Goal: Information Seeking & Learning: Find specific fact

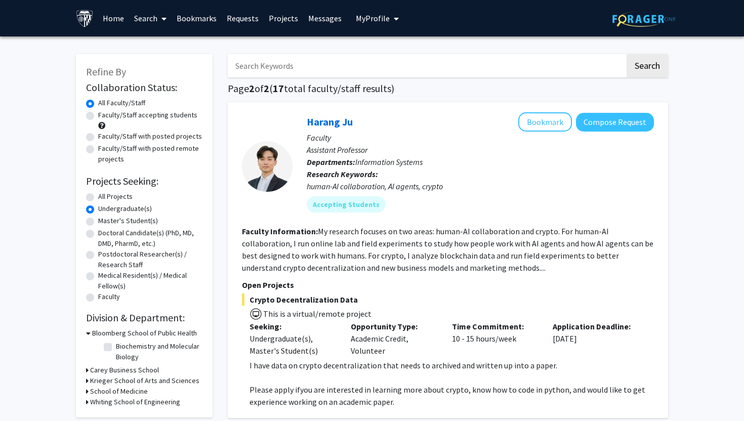
click at [335, 73] on input "Search Keywords" at bounding box center [426, 65] width 397 height 23
click at [449, 142] on p "Faculty" at bounding box center [480, 138] width 347 height 12
click at [288, 73] on input "Search Keywords" at bounding box center [426, 65] width 397 height 23
type input "[PERSON_NAME]"
click at [627, 54] on button "Search" at bounding box center [648, 65] width 42 height 23
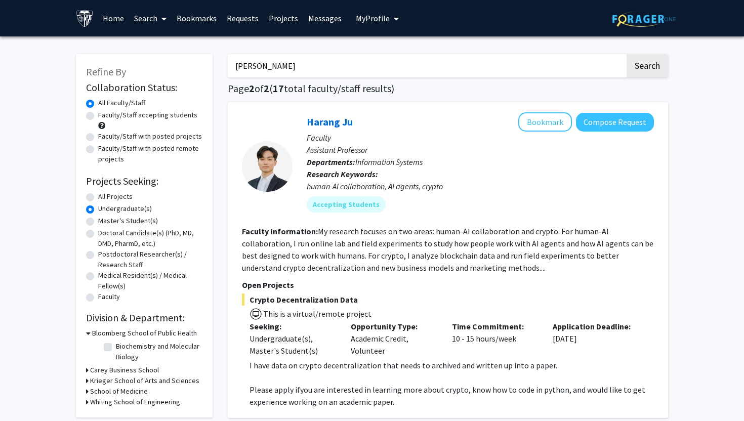
radio input "true"
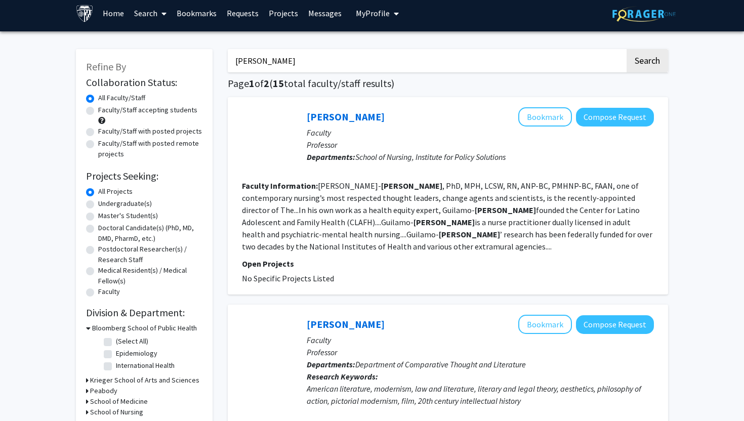
scroll to position [2, 0]
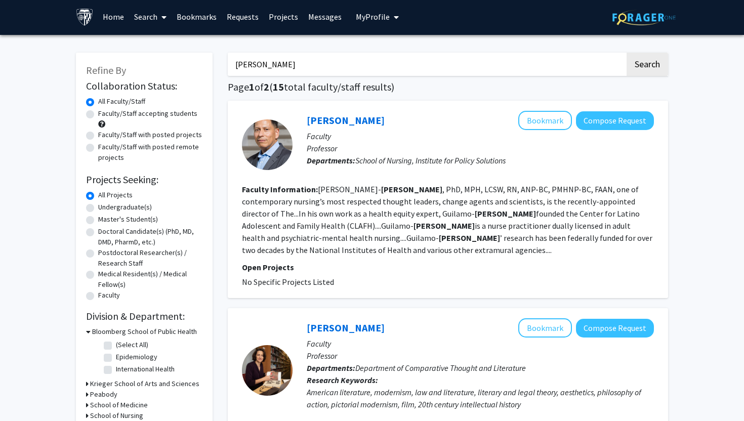
type input "[PERSON_NAME]"
drag, startPoint x: 292, startPoint y: 60, endPoint x: 224, endPoint y: 61, distance: 67.3
type input "[PERSON_NAME]"
click at [627, 53] on button "Search" at bounding box center [648, 64] width 42 height 23
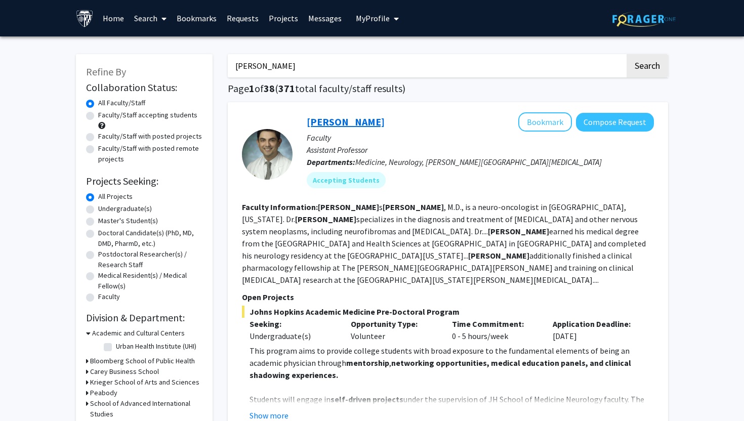
scroll to position [86, 0]
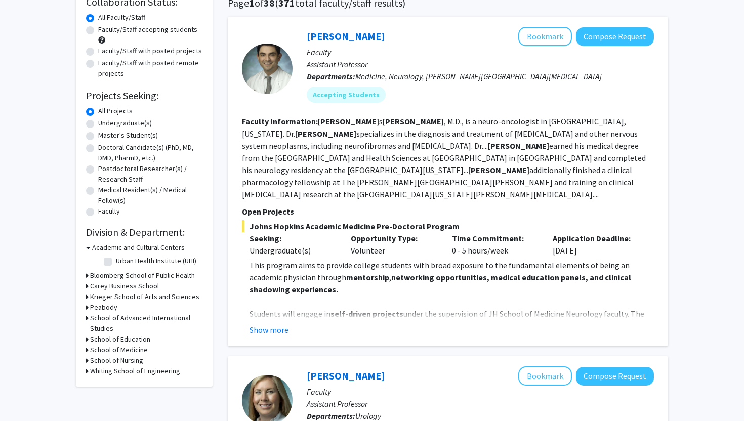
click at [267, 324] on button "Show more" at bounding box center [269, 330] width 39 height 12
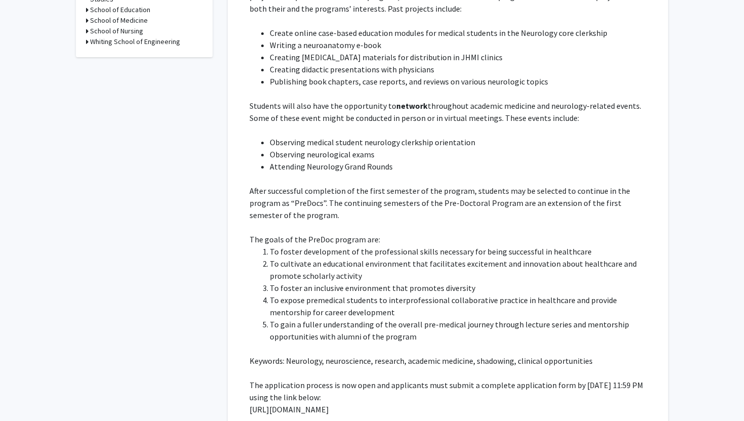
scroll to position [506, 0]
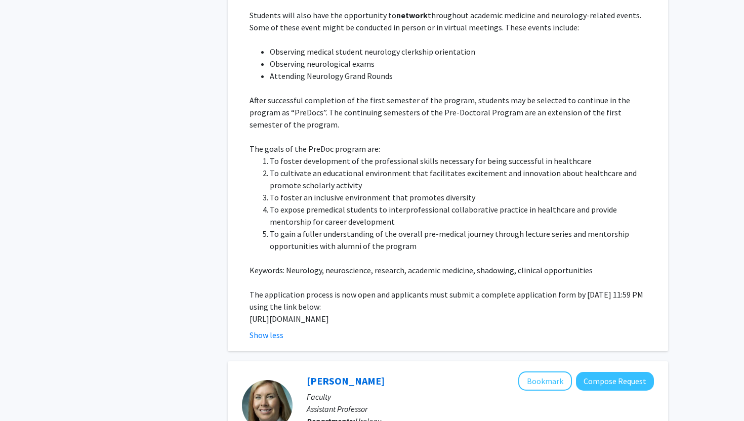
drag, startPoint x: 249, startPoint y: 294, endPoint x: 289, endPoint y: 304, distance: 41.2
click at [289, 313] on p "[URL][DOMAIN_NAME]" at bounding box center [452, 319] width 404 height 12
copy p "[URL][DOMAIN_NAME]"
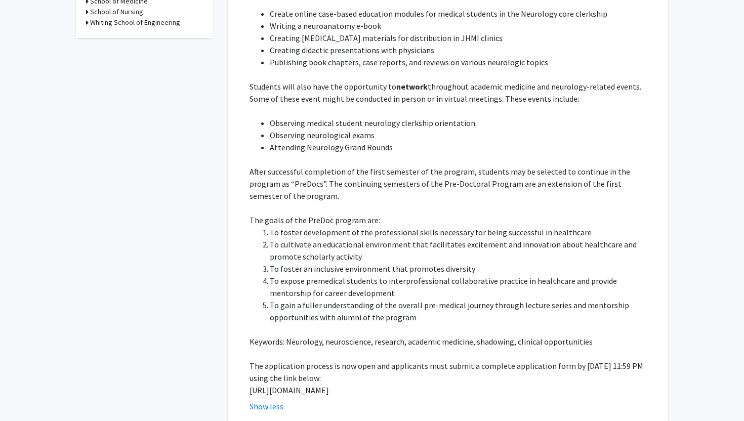
scroll to position [370, 0]
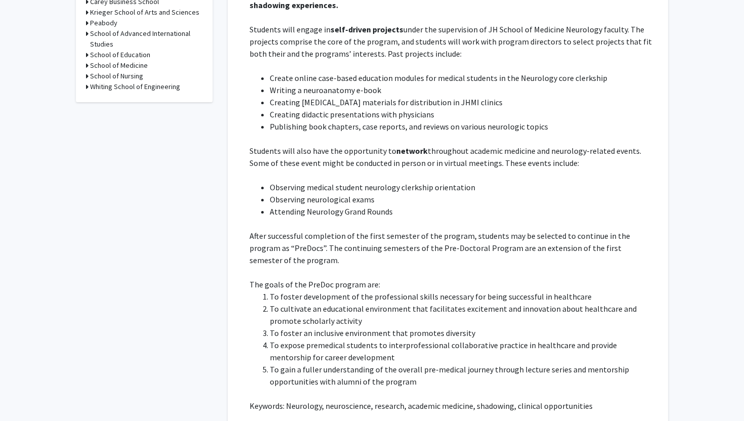
click at [518, 120] on li "Publishing book chapters, case reports, and reviews on various neurologic topics" at bounding box center [462, 126] width 384 height 12
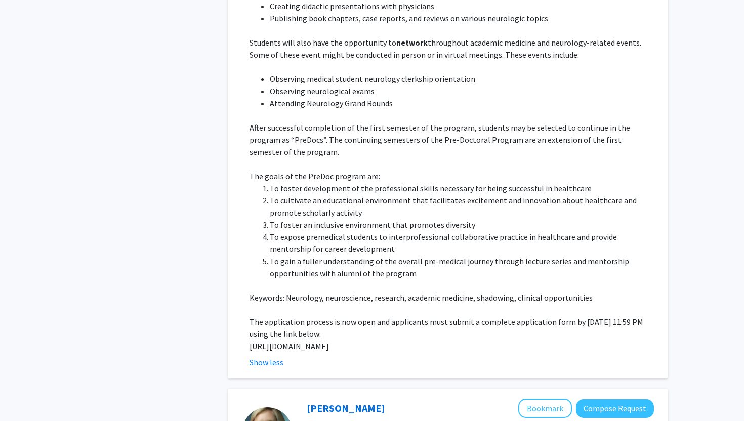
scroll to position [486, 0]
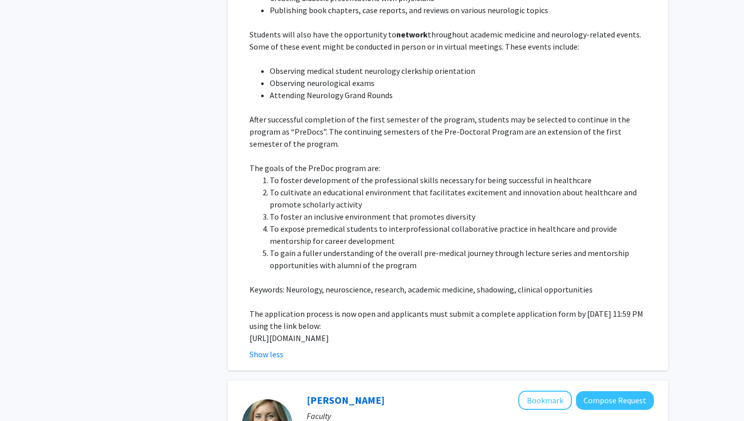
click at [447, 174] on li "To foster development of the professional skills necessary for being successful…" at bounding box center [462, 180] width 384 height 12
